Goal: Task Accomplishment & Management: Manage account settings

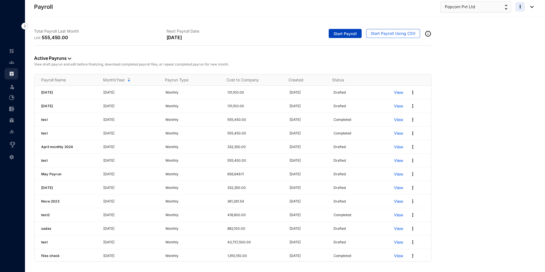
click at [343, 33] on span "Start Payroll" at bounding box center [345, 34] width 23 height 6
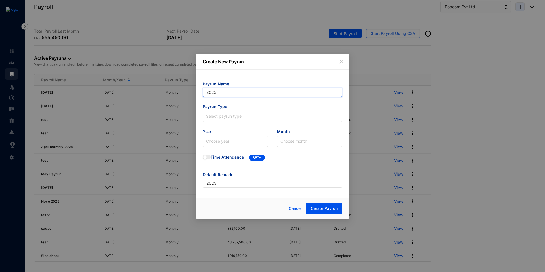
click at [218, 89] on input "2025" at bounding box center [273, 92] width 140 height 9
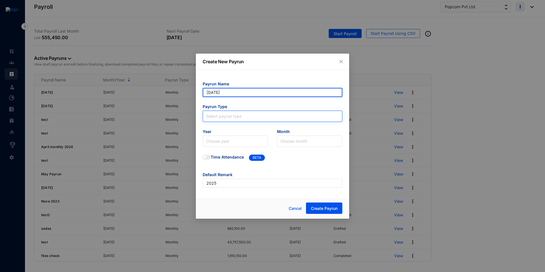
type input "[DATE]"
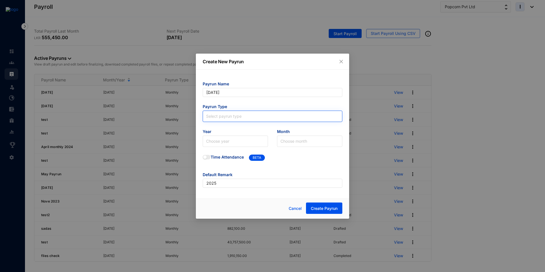
type input "[DATE]"
click at [222, 118] on input "search" at bounding box center [272, 115] width 133 height 9
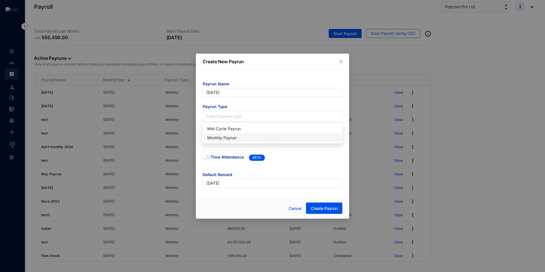
click at [221, 137] on div "Monthly Payrun" at bounding box center [272, 138] width 131 height 6
click at [222, 142] on input "search" at bounding box center [235, 141] width 59 height 11
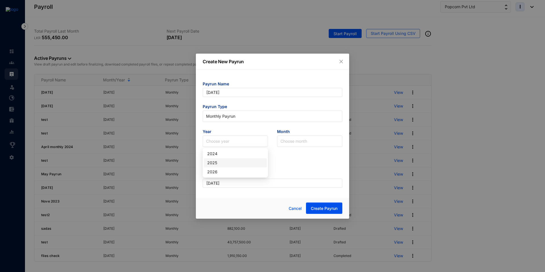
click at [221, 164] on div "2025" at bounding box center [235, 163] width 56 height 6
click at [287, 143] on input "search" at bounding box center [310, 141] width 59 height 11
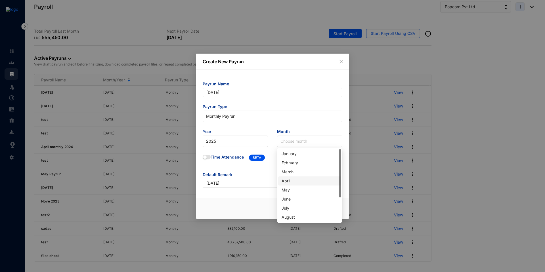
click at [288, 180] on div "April" at bounding box center [310, 181] width 56 height 6
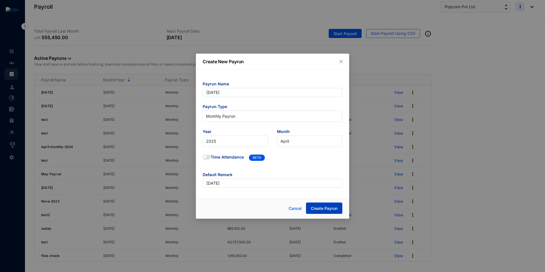
click at [320, 207] on span "Create Payrun" at bounding box center [324, 209] width 27 height 6
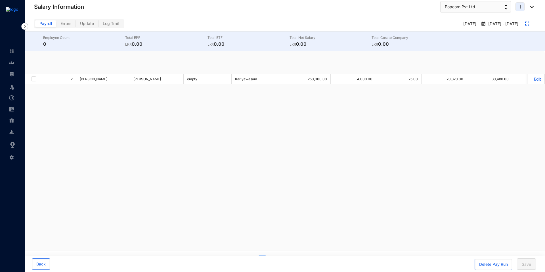
checkbox input "true"
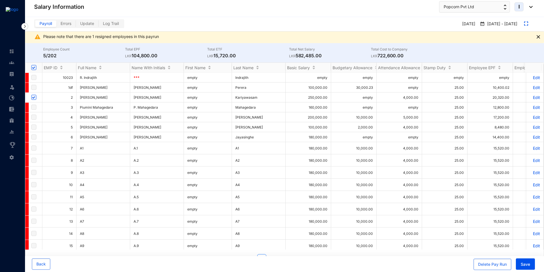
click at [531, 97] on p "Edit" at bounding box center [535, 97] width 10 height 5
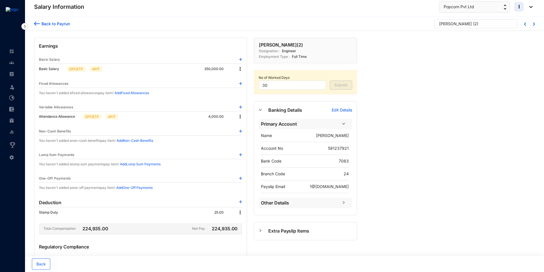
click at [42, 25] on div "Back to Payrun" at bounding box center [55, 24] width 30 height 6
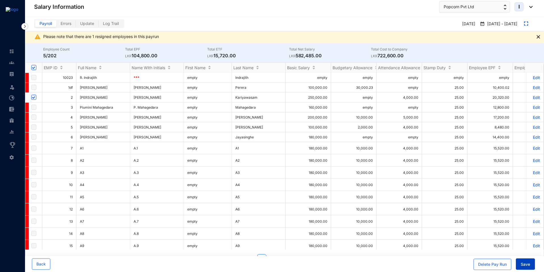
click at [528, 264] on span "Save" at bounding box center [524, 265] width 9 height 6
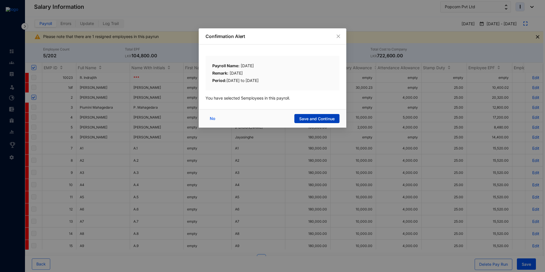
click at [331, 118] on span "Save and Continue" at bounding box center [317, 119] width 36 height 6
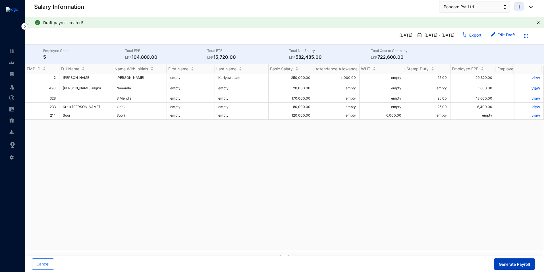
click at [513, 266] on span "Generate Payroll" at bounding box center [514, 265] width 31 height 6
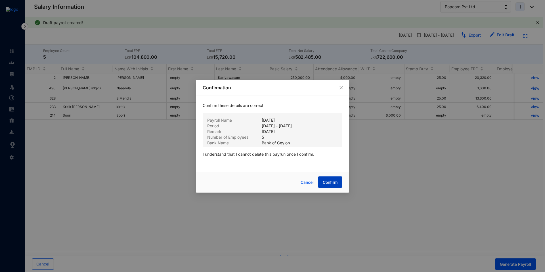
click at [329, 184] on span "Confirm" at bounding box center [330, 183] width 15 height 6
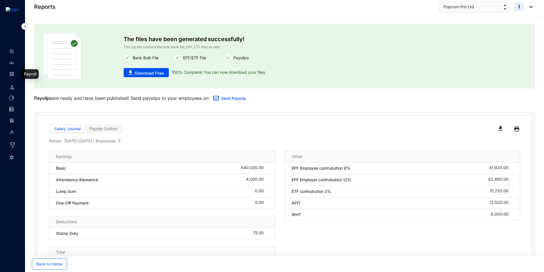
click at [15, 74] on link at bounding box center [16, 74] width 14 height 6
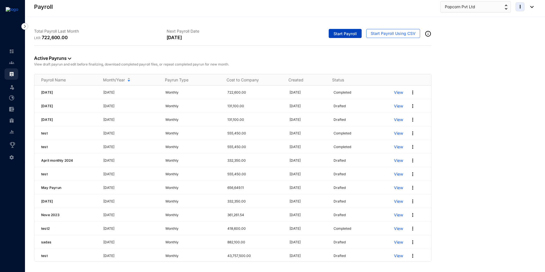
click at [343, 36] on span "Start Payroll" at bounding box center [345, 34] width 23 height 6
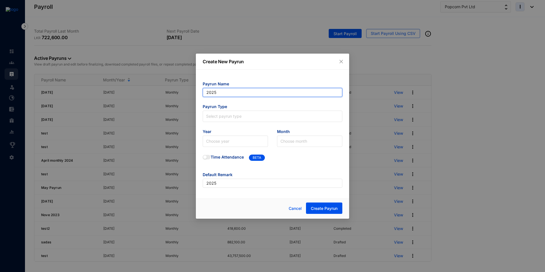
click at [229, 95] on input "2025" at bounding box center [273, 92] width 140 height 9
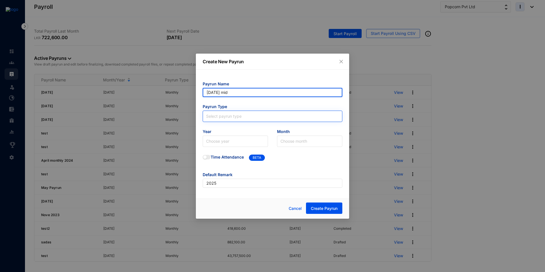
type input "2025 march mid"
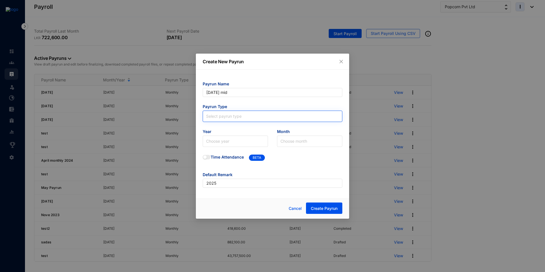
type input "2025 march mid"
click at [237, 118] on input "search" at bounding box center [272, 115] width 133 height 9
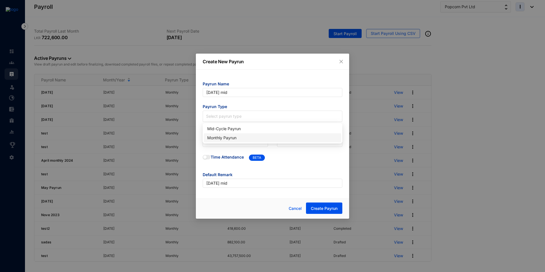
click at [233, 139] on div "Monthly Payrun" at bounding box center [272, 138] width 131 height 6
click at [229, 139] on input "search" at bounding box center [235, 141] width 59 height 11
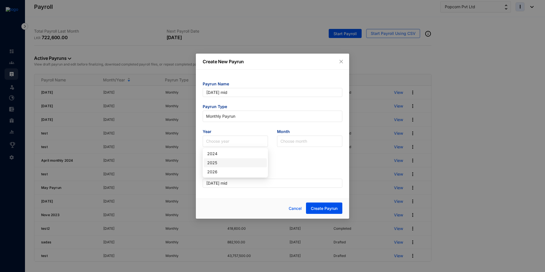
click at [224, 162] on div "2025" at bounding box center [235, 163] width 56 height 6
click at [290, 139] on input "search" at bounding box center [310, 141] width 59 height 11
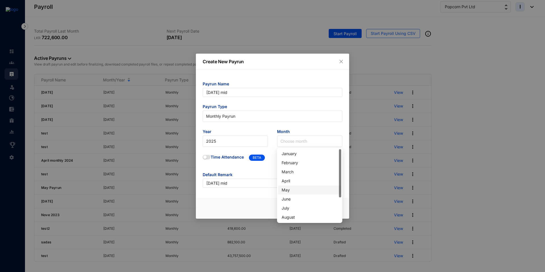
click at [290, 194] on div "May" at bounding box center [309, 190] width 63 height 9
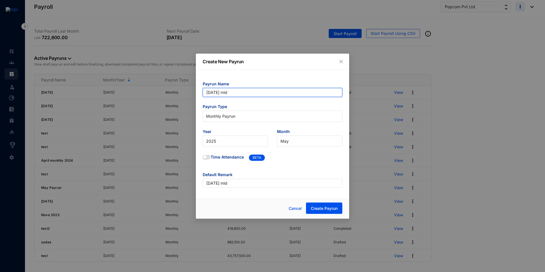
click at [227, 90] on input "2025 march mid" at bounding box center [273, 92] width 140 height 9
type input "[DATE] mid"
click at [324, 209] on span "Create Payrun" at bounding box center [324, 209] width 27 height 6
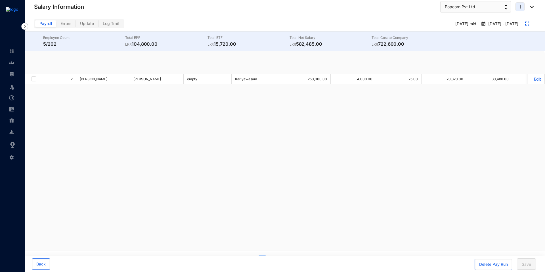
checkbox input "true"
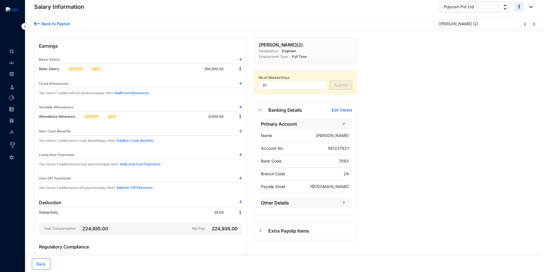
scroll to position [77, 0]
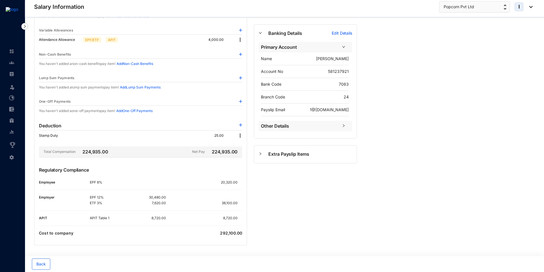
click at [240, 77] on img at bounding box center [240, 77] width 3 height 3
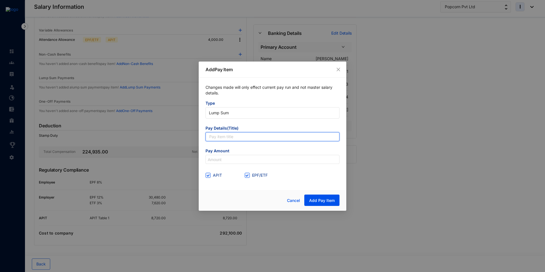
click at [223, 138] on input "text" at bounding box center [273, 136] width 134 height 9
type input "Bonus"
click at [339, 72] on icon "close" at bounding box center [338, 69] width 5 height 5
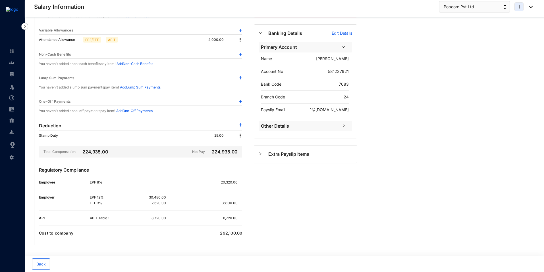
scroll to position [0, 0]
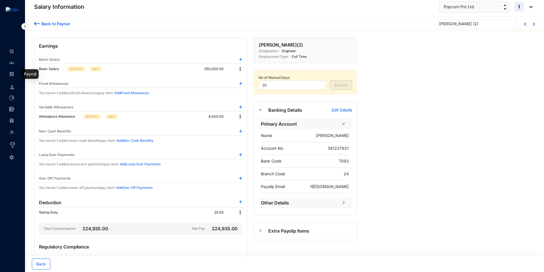
click at [11, 76] on img at bounding box center [11, 74] width 5 height 5
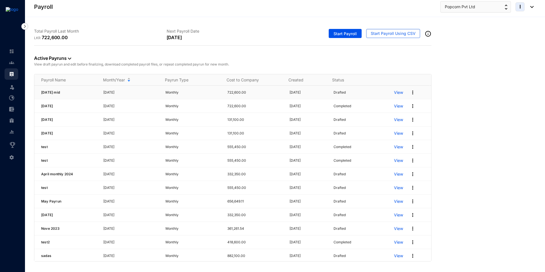
click at [395, 94] on p "View" at bounding box center [398, 93] width 9 height 6
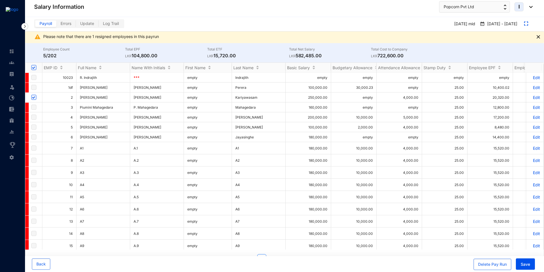
click at [13, 73] on img at bounding box center [11, 74] width 5 height 5
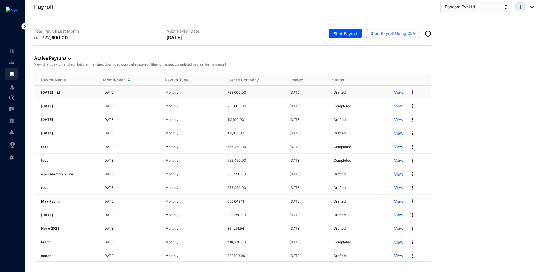
click at [410, 93] on img at bounding box center [413, 93] width 6 height 6
click at [385, 105] on p "Delete" at bounding box center [387, 104] width 40 height 10
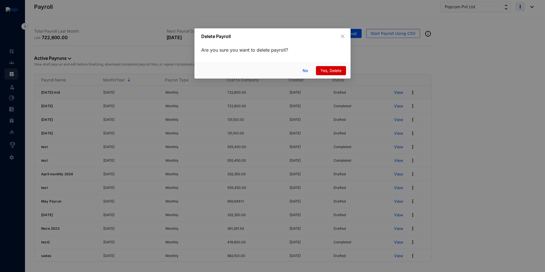
click at [330, 74] on button "Yes, Delete" at bounding box center [331, 70] width 30 height 9
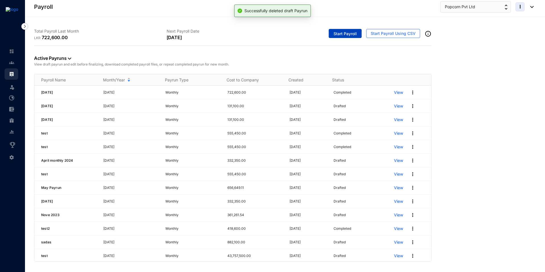
click at [339, 33] on span "Start Payroll" at bounding box center [345, 34] width 23 height 6
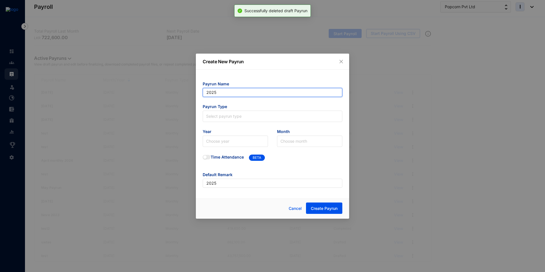
click at [222, 93] on input "2025" at bounding box center [273, 92] width 140 height 9
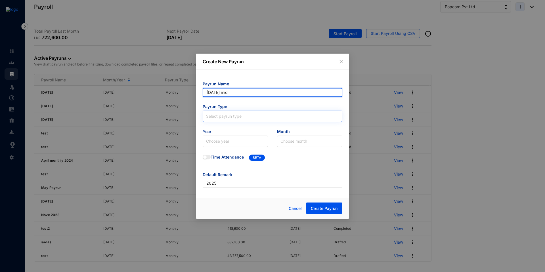
type input "[DATE] mid"
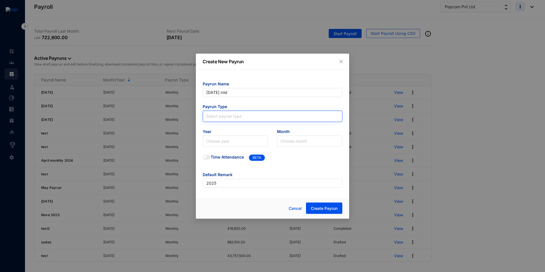
type input "[DATE] mid"
click at [223, 117] on input "search" at bounding box center [272, 115] width 133 height 9
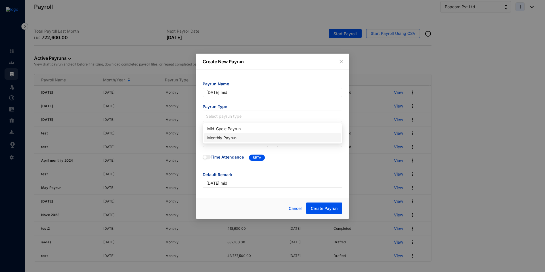
click at [219, 139] on div "Monthly Payrun" at bounding box center [272, 138] width 131 height 6
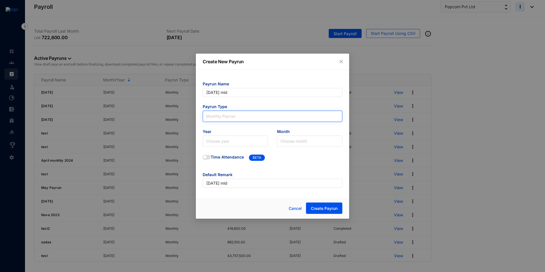
click at [217, 119] on span "Monthly Payrun" at bounding box center [272, 116] width 133 height 9
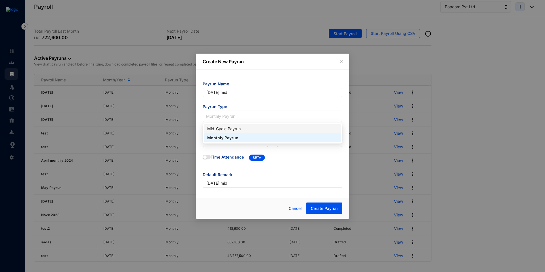
click at [217, 126] on div "Mid-Cycle Payrun" at bounding box center [272, 129] width 131 height 6
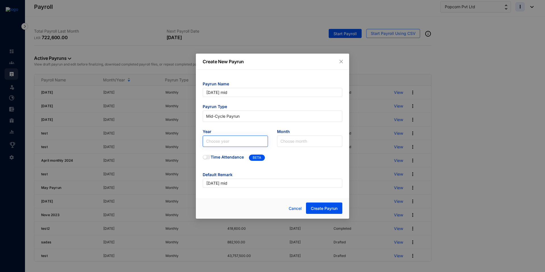
click at [216, 141] on input "search" at bounding box center [235, 141] width 59 height 11
click at [218, 162] on div "2025" at bounding box center [235, 163] width 56 height 6
click at [284, 142] on input "search" at bounding box center [310, 141] width 59 height 11
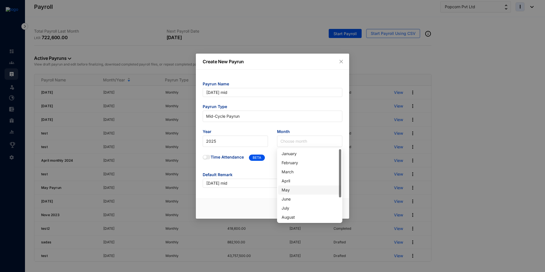
click at [291, 193] on div "May" at bounding box center [310, 190] width 56 height 6
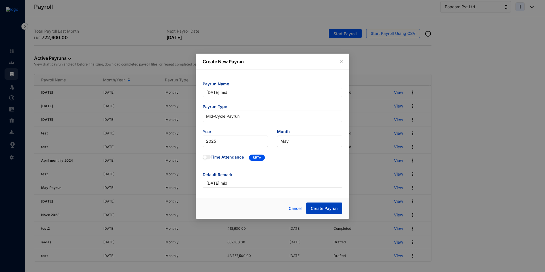
click at [319, 210] on span "Create Payrun" at bounding box center [324, 209] width 27 height 6
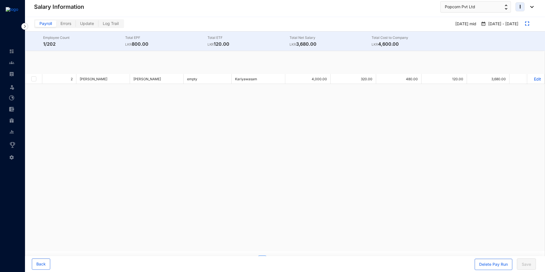
checkbox input "true"
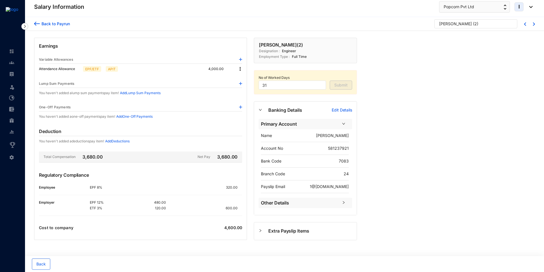
scroll to position [2, 0]
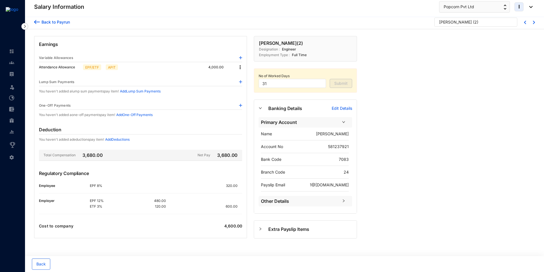
click at [240, 82] on img at bounding box center [240, 81] width 3 height 3
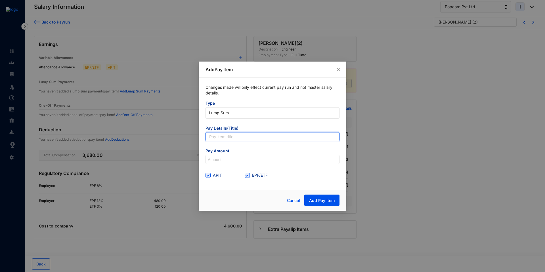
click at [229, 140] on input "text" at bounding box center [273, 136] width 134 height 9
type input "Bonus"
click at [222, 165] on form "Type Lump Sum Pay Details(Title) Bonus Pay Amount APIT EPF/ETF" at bounding box center [273, 141] width 134 height 80
click at [221, 163] on input at bounding box center [273, 159] width 134 height 9
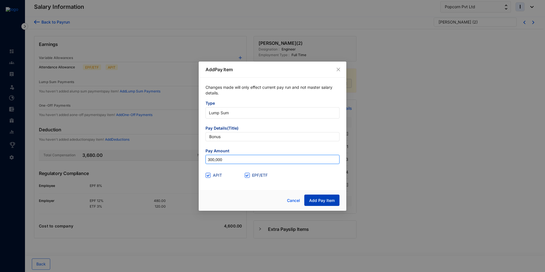
type input "300,000"
click at [326, 200] on span "Add Pay Item" at bounding box center [322, 201] width 26 height 6
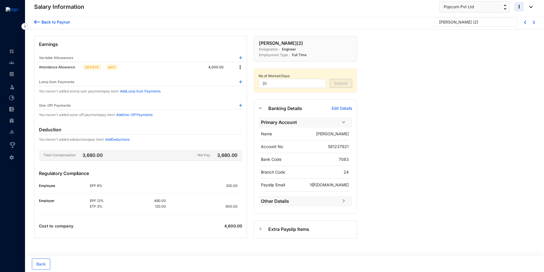
scroll to position [0, 0]
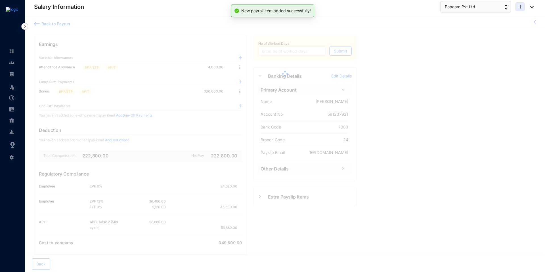
type input "31"
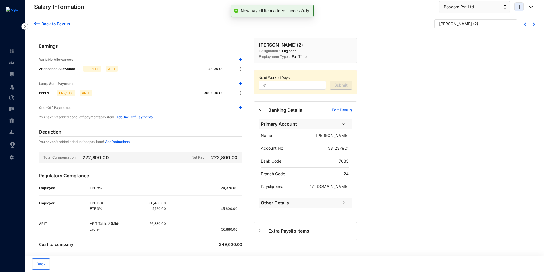
scroll to position [11, 0]
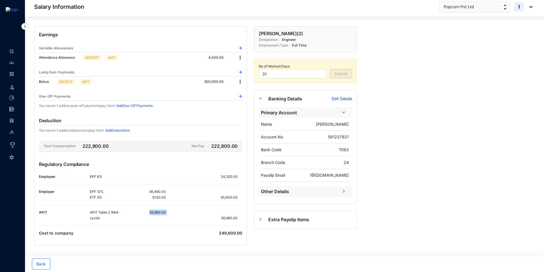
drag, startPoint x: 147, startPoint y: 212, endPoint x: 175, endPoint y: 211, distance: 27.3
click at [175, 211] on div "APIT Table 2 (Mid-cycle) 56,880.00 56,880.00" at bounding box center [166, 215] width 152 height 11
drag, startPoint x: 212, startPoint y: 147, endPoint x: 230, endPoint y: 149, distance: 18.3
click at [230, 149] on p "222,800.00" at bounding box center [224, 146] width 28 height 7
copy p "222,800"
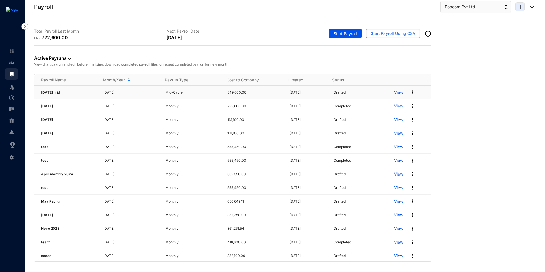
click at [394, 93] on p "View" at bounding box center [398, 93] width 9 height 6
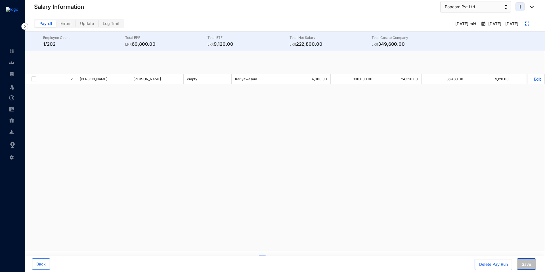
checkbox input "true"
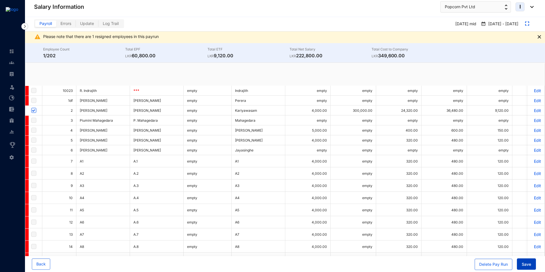
click at [522, 264] on span "Save" at bounding box center [526, 265] width 9 height 6
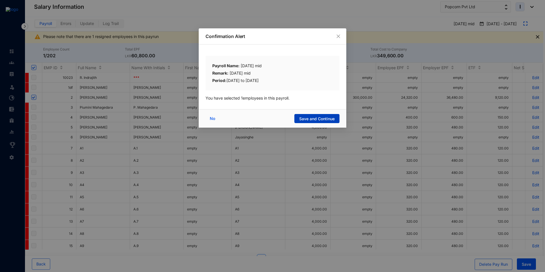
click at [308, 118] on span "Save and Continue" at bounding box center [317, 119] width 36 height 6
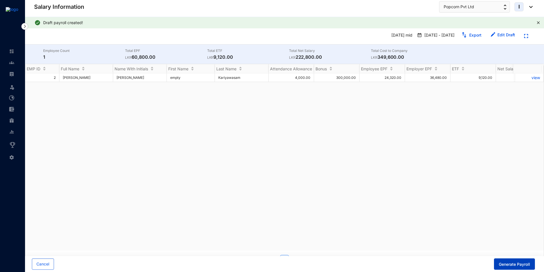
click at [510, 268] on button "Generate Payroll" at bounding box center [514, 264] width 41 height 11
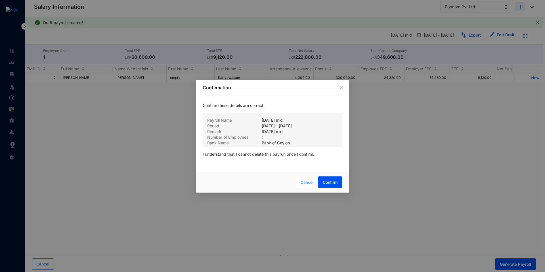
click at [307, 183] on span "Cancel" at bounding box center [307, 183] width 13 height 6
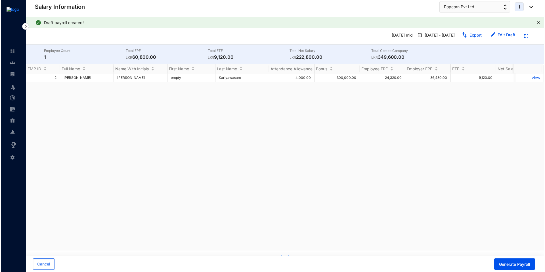
scroll to position [12, 0]
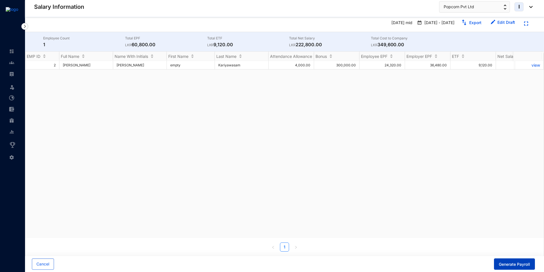
click at [512, 264] on span "Generate Payroll" at bounding box center [514, 265] width 31 height 6
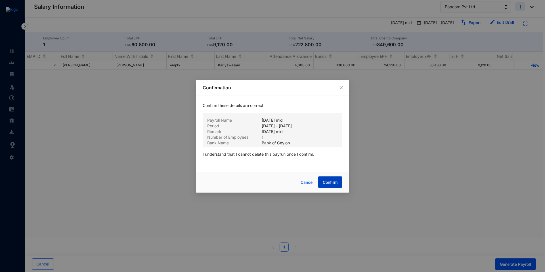
click at [329, 182] on span "Confirm" at bounding box center [330, 183] width 15 height 6
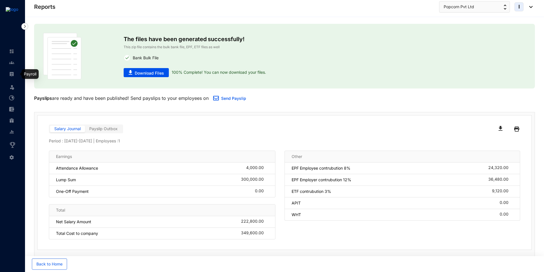
click at [11, 76] on img at bounding box center [11, 74] width 5 height 5
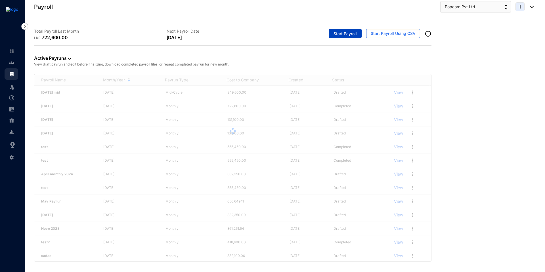
click at [347, 34] on span "Start Payroll" at bounding box center [345, 34] width 23 height 6
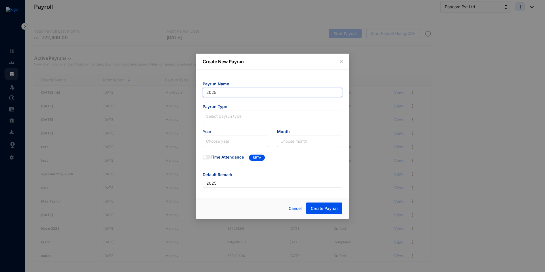
click at [229, 96] on input "2025" at bounding box center [273, 92] width 140 height 9
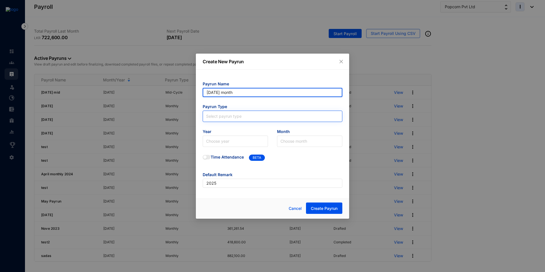
type input "[DATE] month"
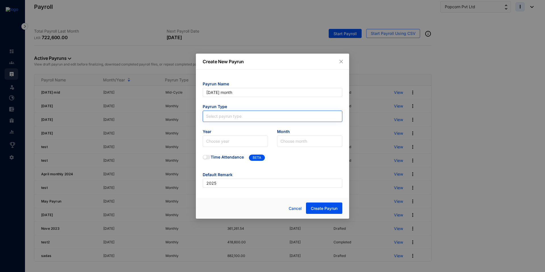
type input "[DATE] month"
click at [224, 118] on input "search" at bounding box center [272, 115] width 133 height 9
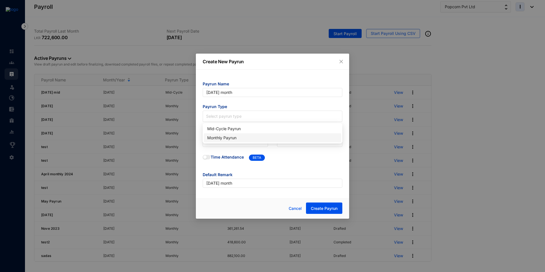
click at [224, 139] on div "Monthly Payrun" at bounding box center [272, 138] width 131 height 6
click at [224, 139] on input "search" at bounding box center [235, 141] width 59 height 11
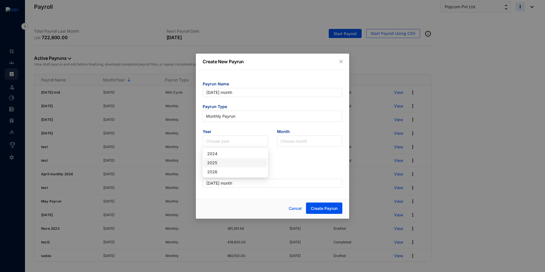
click at [224, 161] on div "2025" at bounding box center [235, 163] width 56 height 6
click at [279, 145] on div "Choose month" at bounding box center [309, 141] width 65 height 11
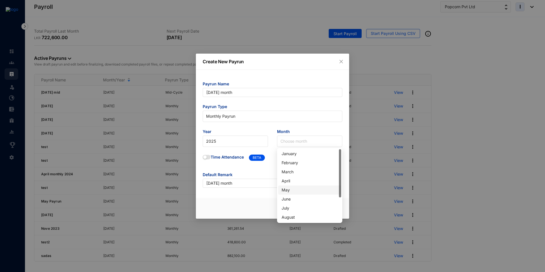
click at [287, 191] on div "May" at bounding box center [310, 190] width 56 height 6
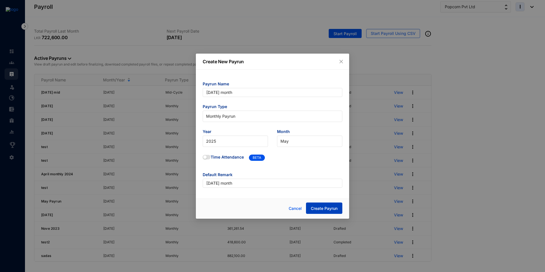
click at [335, 209] on span "Create Payrun" at bounding box center [324, 209] width 27 height 6
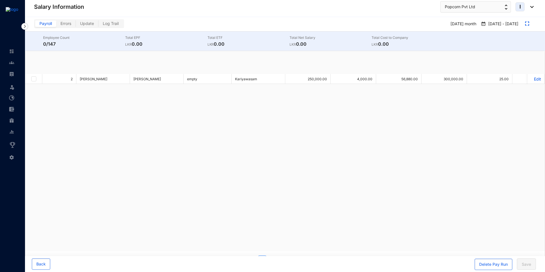
checkbox input "true"
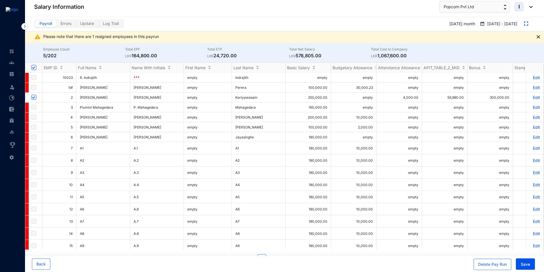
click at [533, 96] on p "Edit" at bounding box center [535, 97] width 10 height 5
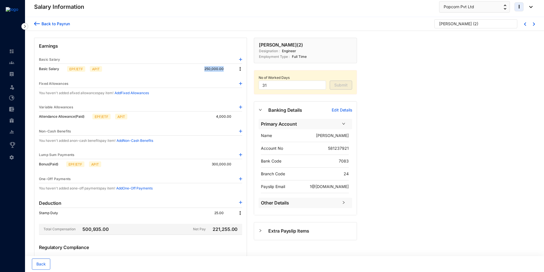
drag, startPoint x: 206, startPoint y: 67, endPoint x: 224, endPoint y: 68, distance: 17.6
click at [224, 68] on p "250,000.00" at bounding box center [218, 69] width 28 height 6
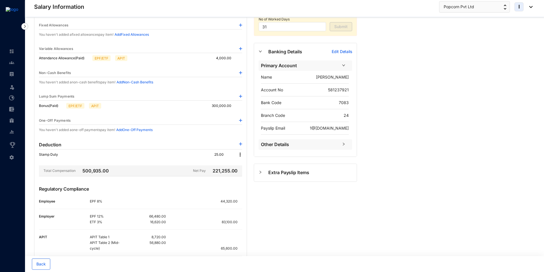
scroll to position [89, 0]
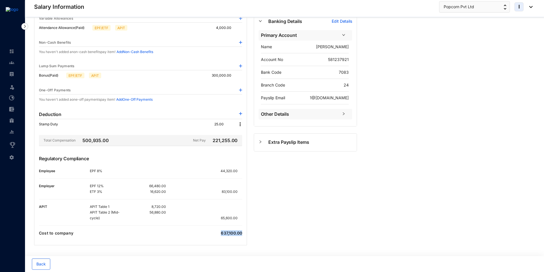
drag, startPoint x: 221, startPoint y: 234, endPoint x: 243, endPoint y: 233, distance: 22.2
click at [243, 233] on div "Earnings Basic Salary Basic Salary EPF/ETF APIT 250,000.00 Fixed Allowances You…" at bounding box center [140, 97] width 213 height 297
drag, startPoint x: 151, startPoint y: 206, endPoint x: 162, endPoint y: 210, distance: 12.1
click at [162, 210] on div "8,720.00" at bounding box center [147, 207] width 38 height 6
drag, startPoint x: 149, startPoint y: 215, endPoint x: 169, endPoint y: 214, distance: 19.6
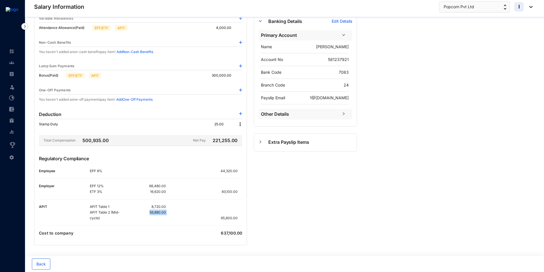
click at [169, 214] on div "APIT Table 1 8,720.00 APIT Table 2 (Mid-cycle) 56,880.00 65,600.00" at bounding box center [166, 212] width 152 height 17
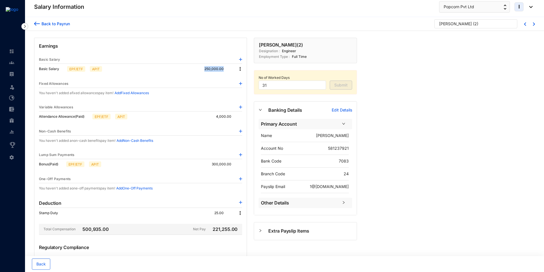
drag, startPoint x: 205, startPoint y: 68, endPoint x: 224, endPoint y: 69, distance: 18.2
click at [224, 69] on p "250,000.00" at bounding box center [218, 69] width 28 height 6
drag, startPoint x: 210, startPoint y: 162, endPoint x: 232, endPoint y: 161, distance: 22.2
click at [232, 161] on div "Bonus (Paid) EPF/ETF APIT 300,000.00" at bounding box center [140, 164] width 203 height 10
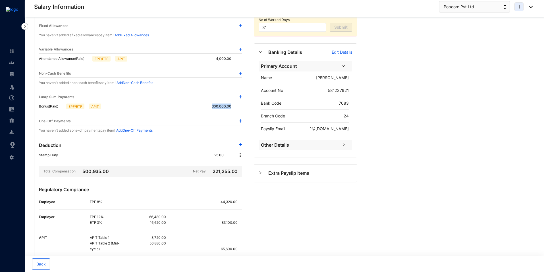
scroll to position [89, 0]
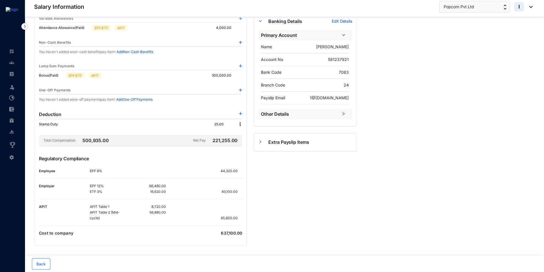
click at [338, 197] on div "[PERSON_NAME] ( 2 ) Designation : Engineer Employment Type : [DEMOGRAPHIC_DATA]…" at bounding box center [305, 97] width 110 height 297
drag, startPoint x: 220, startPoint y: 170, endPoint x: 238, endPoint y: 172, distance: 18.0
click at [238, 172] on div "44,320.00" at bounding box center [211, 171] width 64 height 6
